Goal: Information Seeking & Learning: Learn about a topic

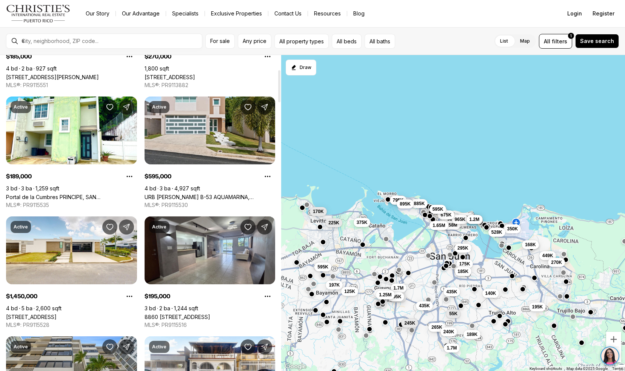
scroll to position [200, 0]
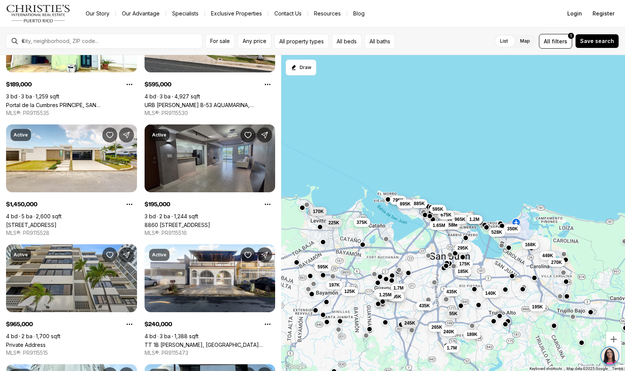
click at [165, 222] on link "8860 PASEO DEL REY #H-102, CAROLINA PR, 00987" at bounding box center [178, 225] width 66 height 6
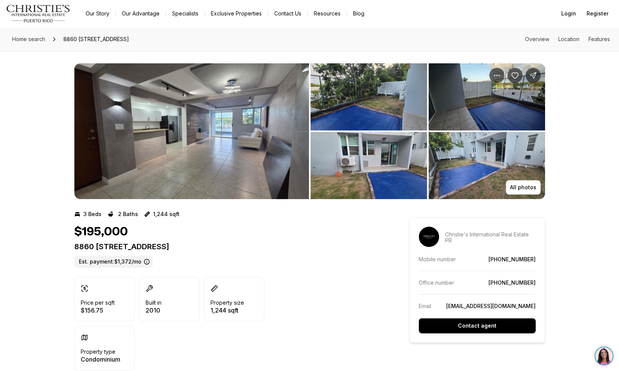
click at [171, 148] on img "View image gallery" at bounding box center [191, 131] width 235 height 136
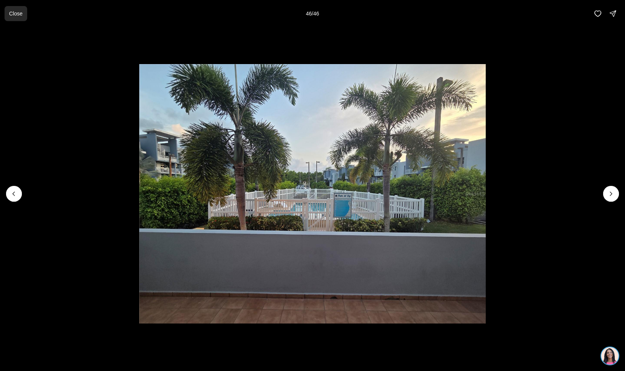
click at [14, 11] on p "Close" at bounding box center [16, 14] width 14 height 6
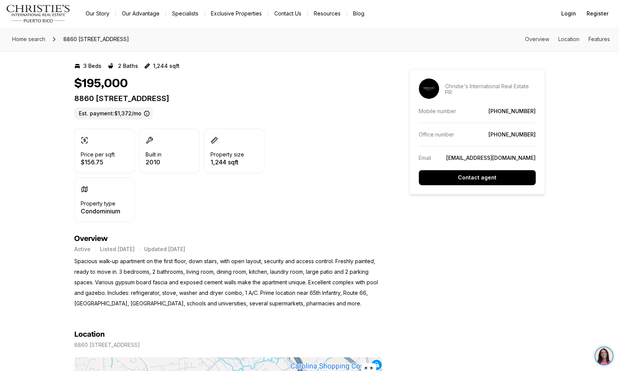
scroll to position [192, 0]
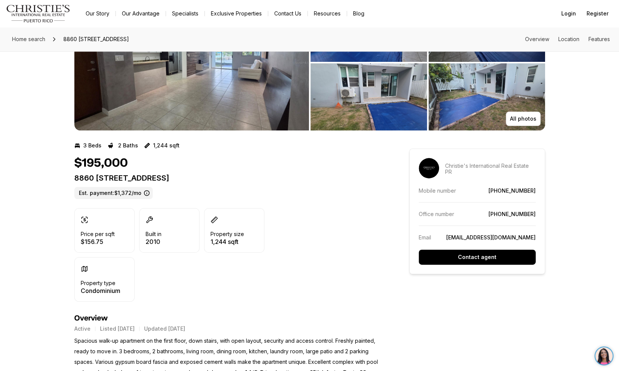
scroll to position [0, 0]
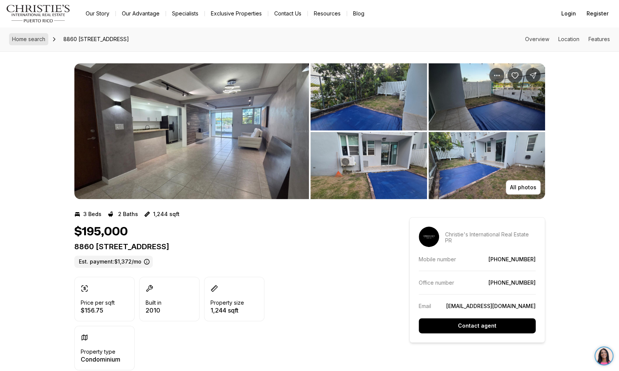
click at [31, 38] on span "Home search" at bounding box center [28, 39] width 33 height 6
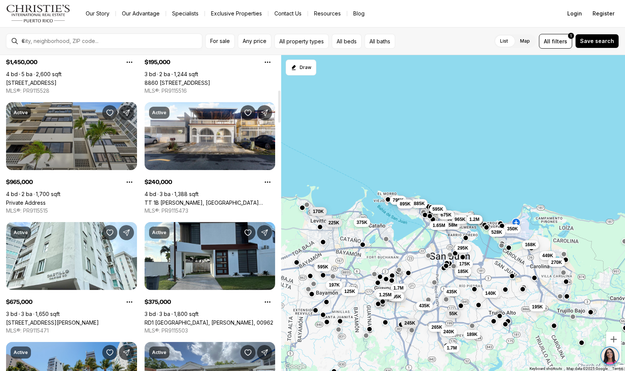
scroll to position [344, 0]
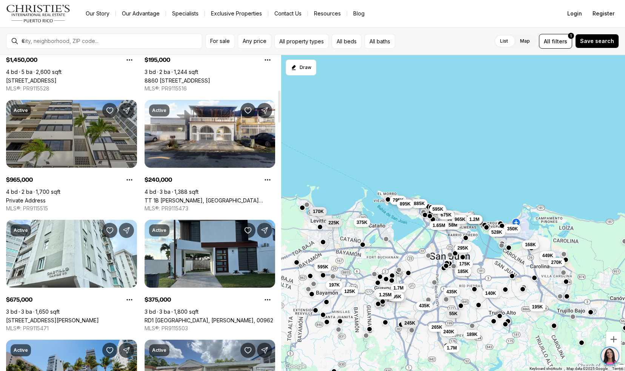
click at [26, 197] on link "Private Address" at bounding box center [26, 200] width 40 height 6
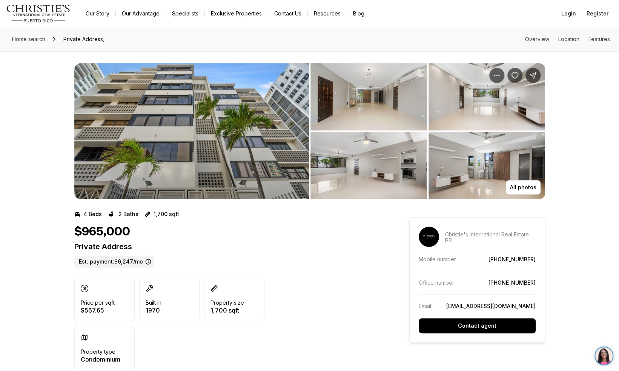
click at [169, 109] on img "View image gallery" at bounding box center [191, 131] width 235 height 136
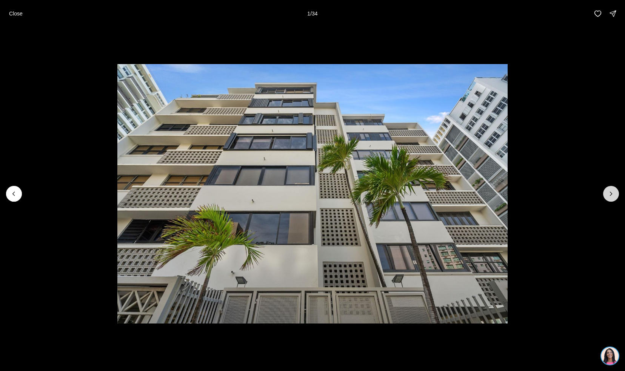
click at [612, 195] on icon "Next slide" at bounding box center [611, 194] width 8 height 8
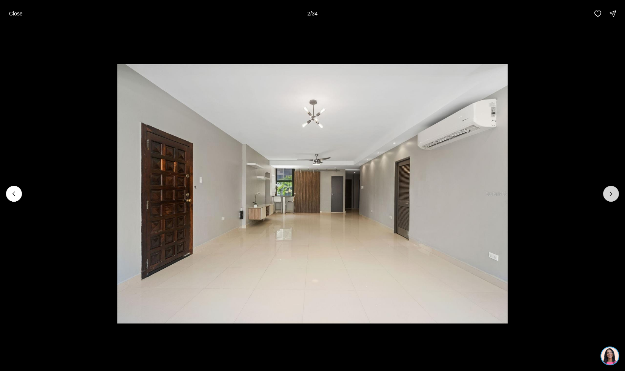
click at [612, 195] on icon "Next slide" at bounding box center [611, 194] width 8 height 8
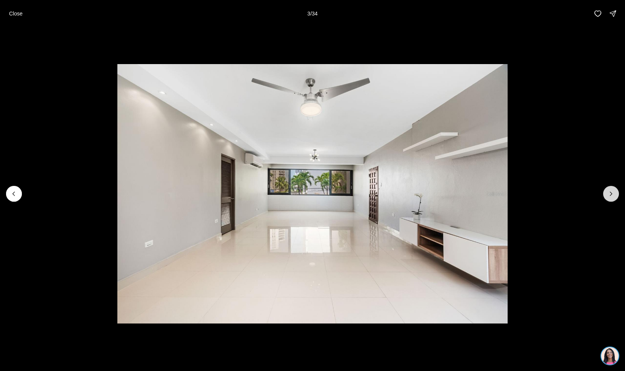
click at [612, 195] on icon "Next slide" at bounding box center [611, 194] width 8 height 8
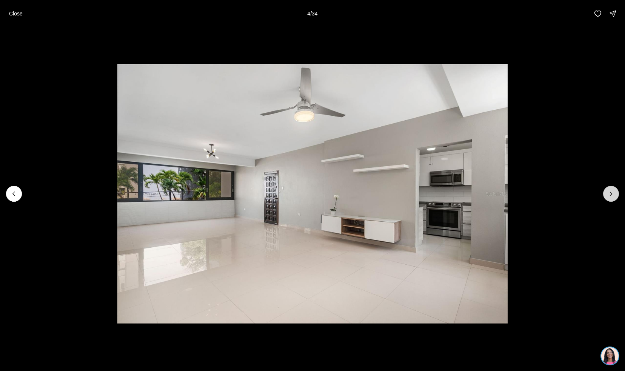
click at [612, 195] on icon "Next slide" at bounding box center [611, 194] width 8 height 8
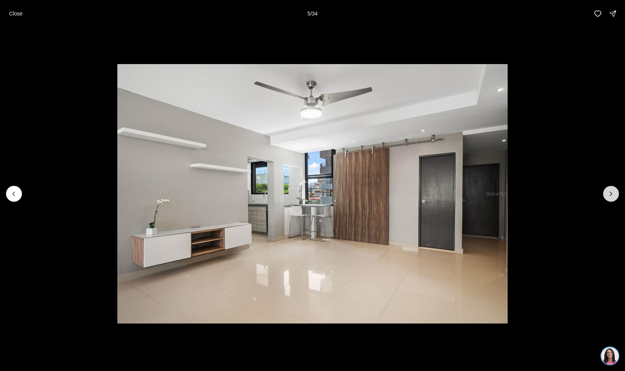
click at [612, 195] on icon "Next slide" at bounding box center [611, 194] width 8 height 8
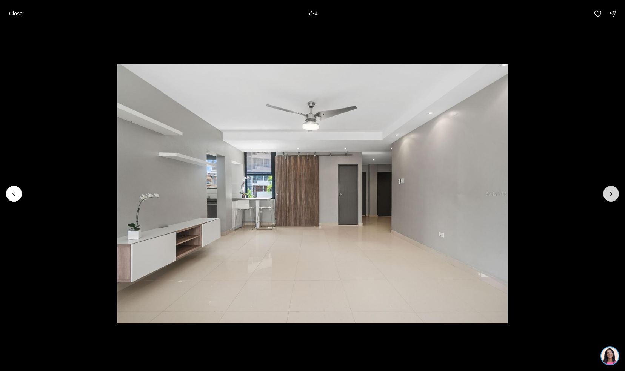
click at [612, 195] on icon "Next slide" at bounding box center [611, 194] width 8 height 8
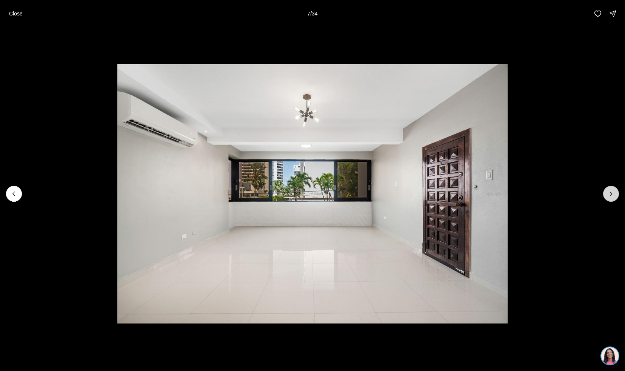
click at [612, 195] on icon "Next slide" at bounding box center [611, 194] width 8 height 8
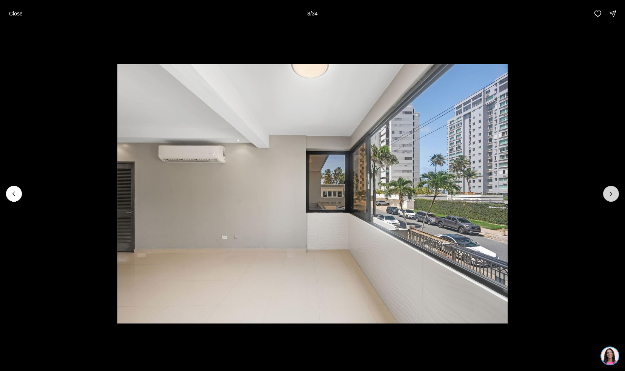
click at [612, 195] on icon "Next slide" at bounding box center [611, 194] width 8 height 8
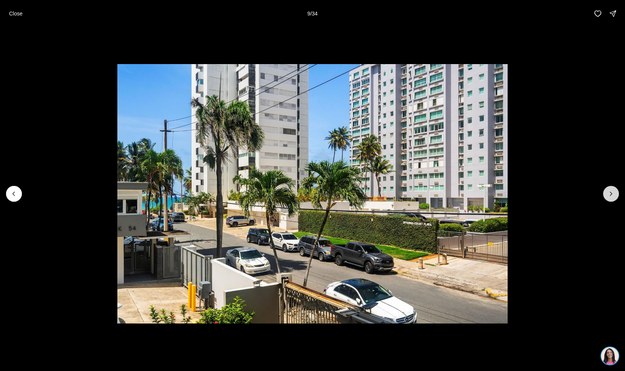
click at [612, 195] on icon "Next slide" at bounding box center [611, 194] width 8 height 8
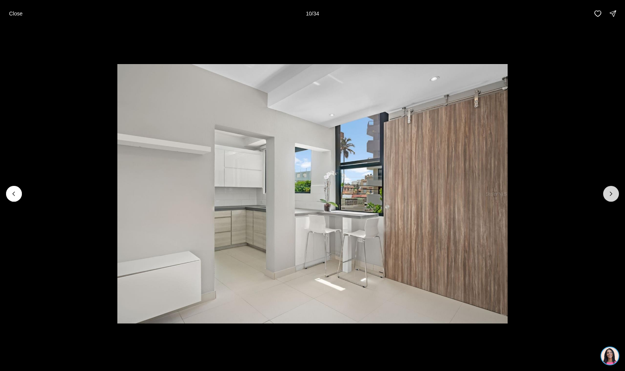
click at [612, 195] on icon "Next slide" at bounding box center [611, 194] width 8 height 8
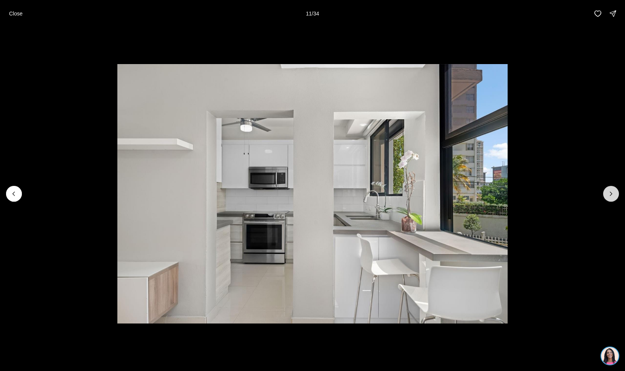
click at [612, 195] on icon "Next slide" at bounding box center [611, 194] width 8 height 8
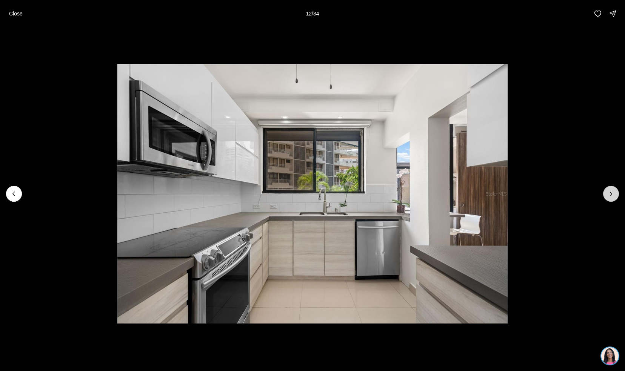
click at [612, 195] on icon "Next slide" at bounding box center [611, 194] width 8 height 8
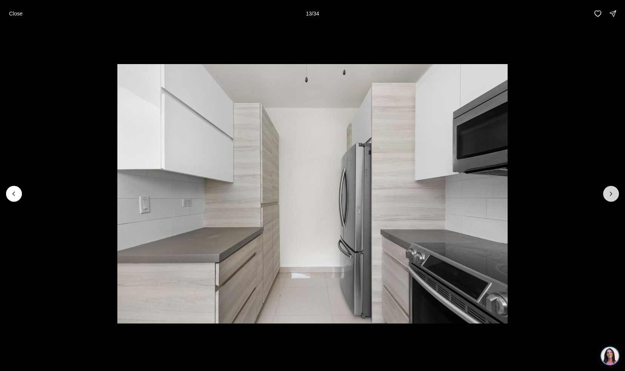
click at [612, 195] on icon "Next slide" at bounding box center [611, 194] width 8 height 8
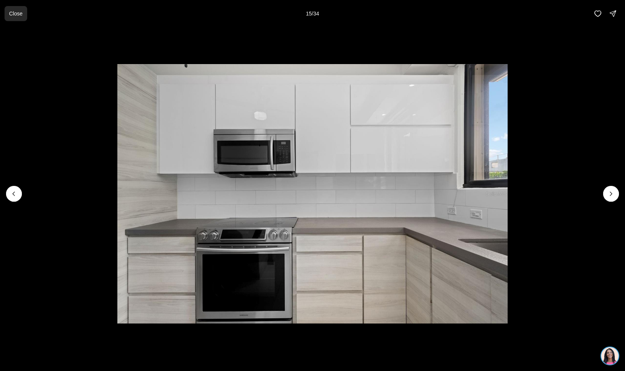
click at [15, 18] on button "Close" at bounding box center [16, 13] width 23 height 15
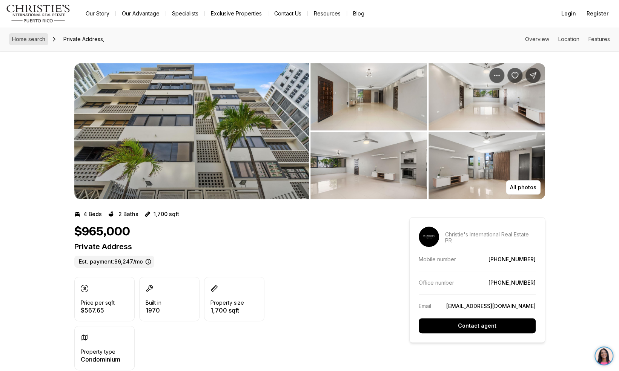
click at [36, 40] on span "Home search" at bounding box center [28, 39] width 33 height 6
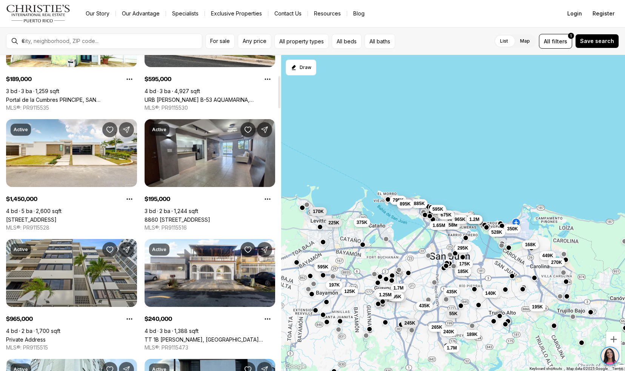
scroll to position [206, 0]
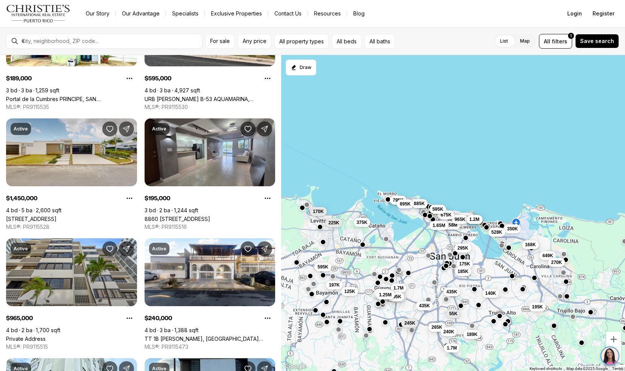
click at [23, 216] on link "[STREET_ADDRESS]" at bounding box center [31, 219] width 51 height 6
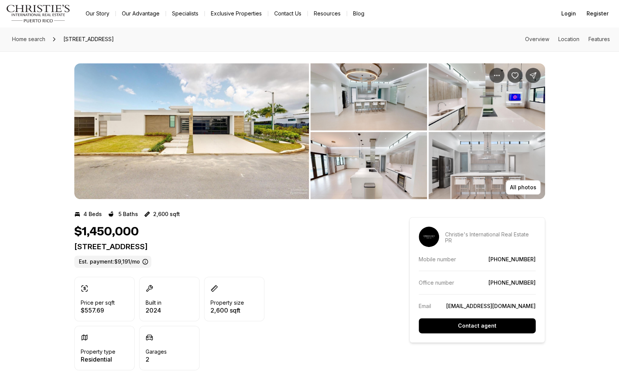
click at [119, 155] on img "View image gallery" at bounding box center [191, 131] width 235 height 136
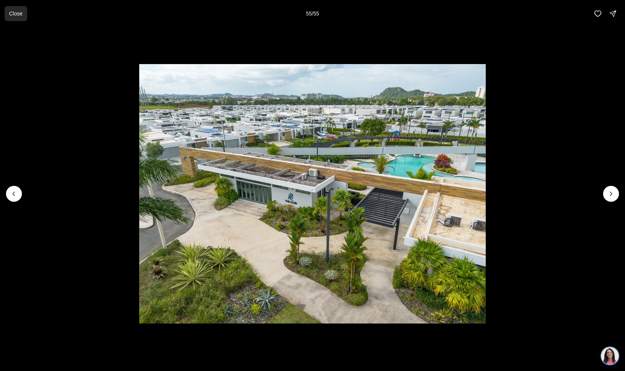
click at [18, 14] on p "Close" at bounding box center [16, 14] width 14 height 6
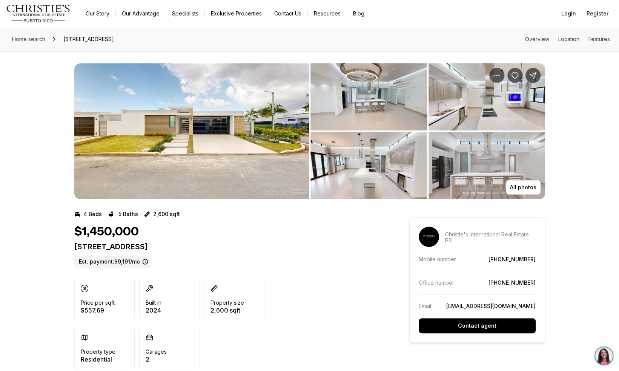
click at [266, 152] on img "View image gallery" at bounding box center [191, 131] width 235 height 136
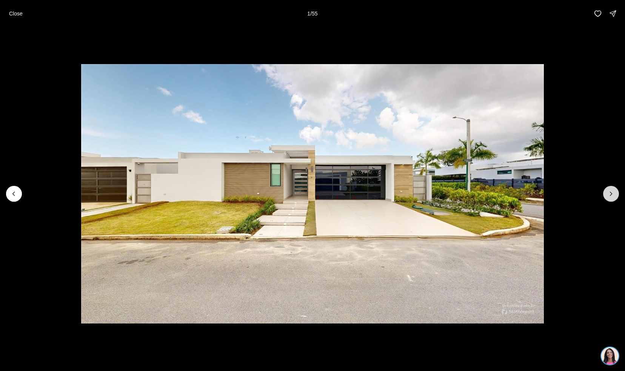
click at [616, 196] on button "Next slide" at bounding box center [611, 194] width 16 height 16
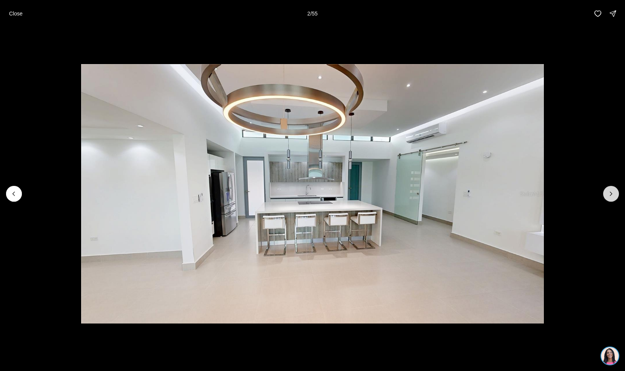
click at [616, 196] on button "Next slide" at bounding box center [611, 194] width 16 height 16
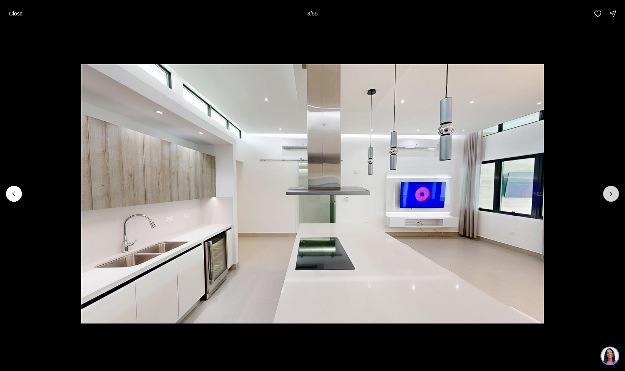
click at [616, 196] on button "Next slide" at bounding box center [611, 194] width 16 height 16
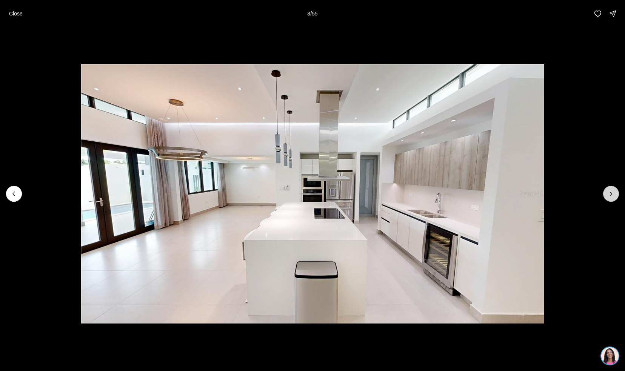
click at [616, 196] on button "Next slide" at bounding box center [611, 194] width 16 height 16
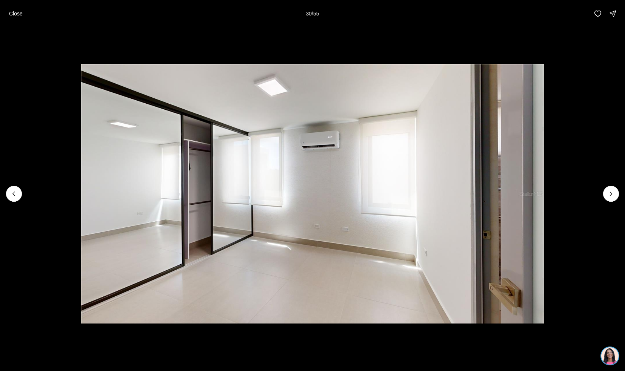
click at [27, 11] on div "Close 30 / 55" at bounding box center [312, 13] width 625 height 27
click at [17, 15] on p "Close" at bounding box center [16, 14] width 14 height 6
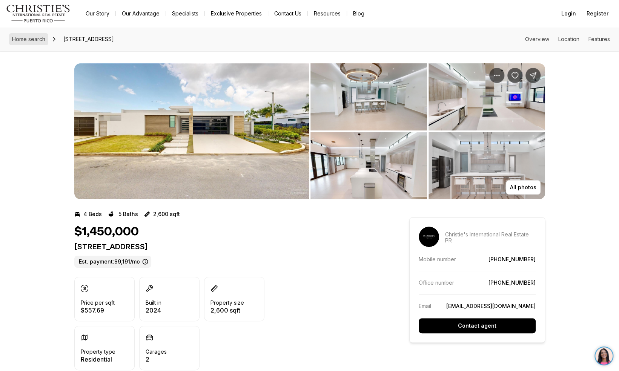
click at [42, 37] on span "Home search" at bounding box center [28, 39] width 33 height 6
